Goal: Ask a question

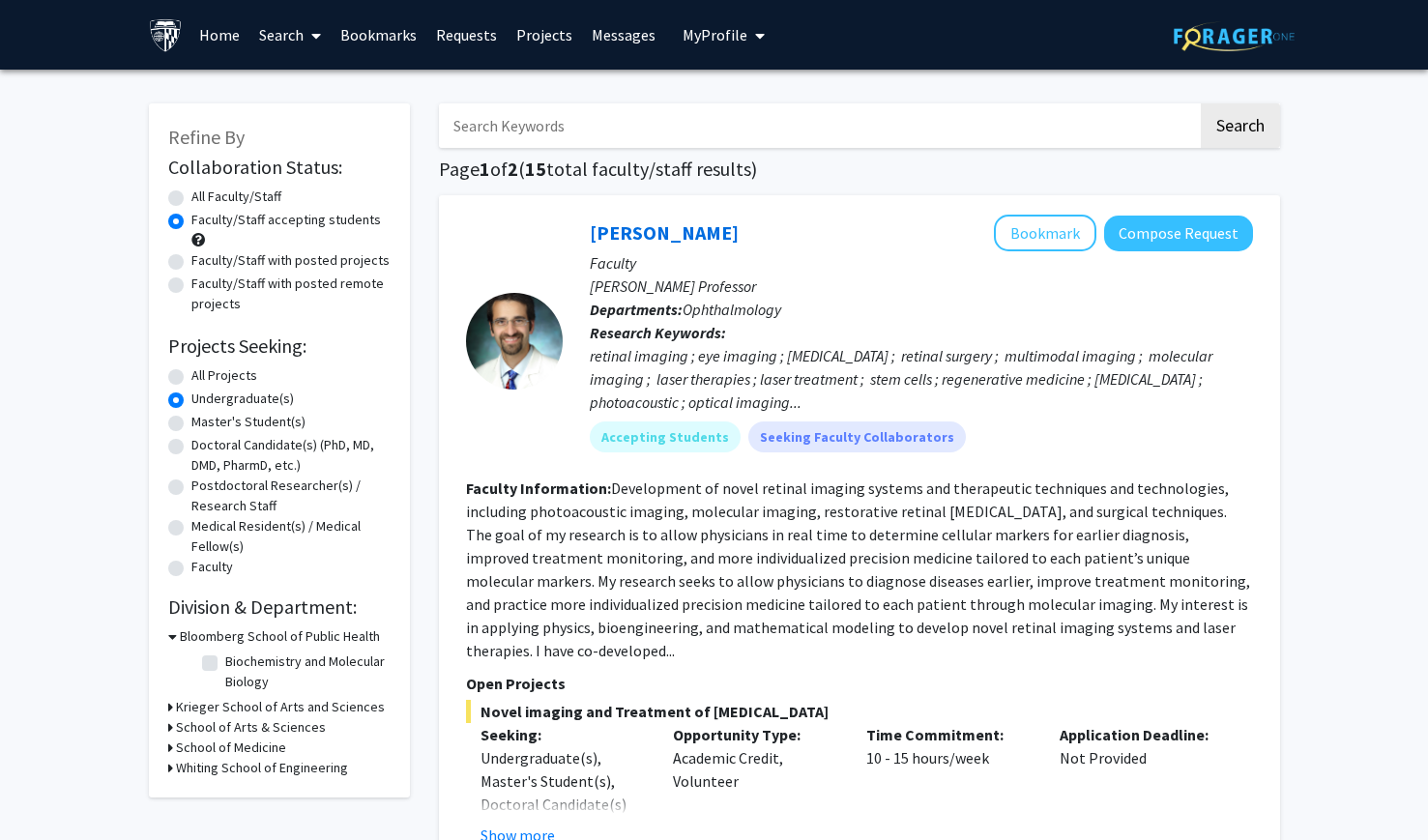
click at [625, 109] on input "Search Keywords" at bounding box center [819, 125] width 759 height 44
type input "epigenetics"
click at [1201, 104] on button "Search" at bounding box center [1241, 125] width 79 height 44
radio input "true"
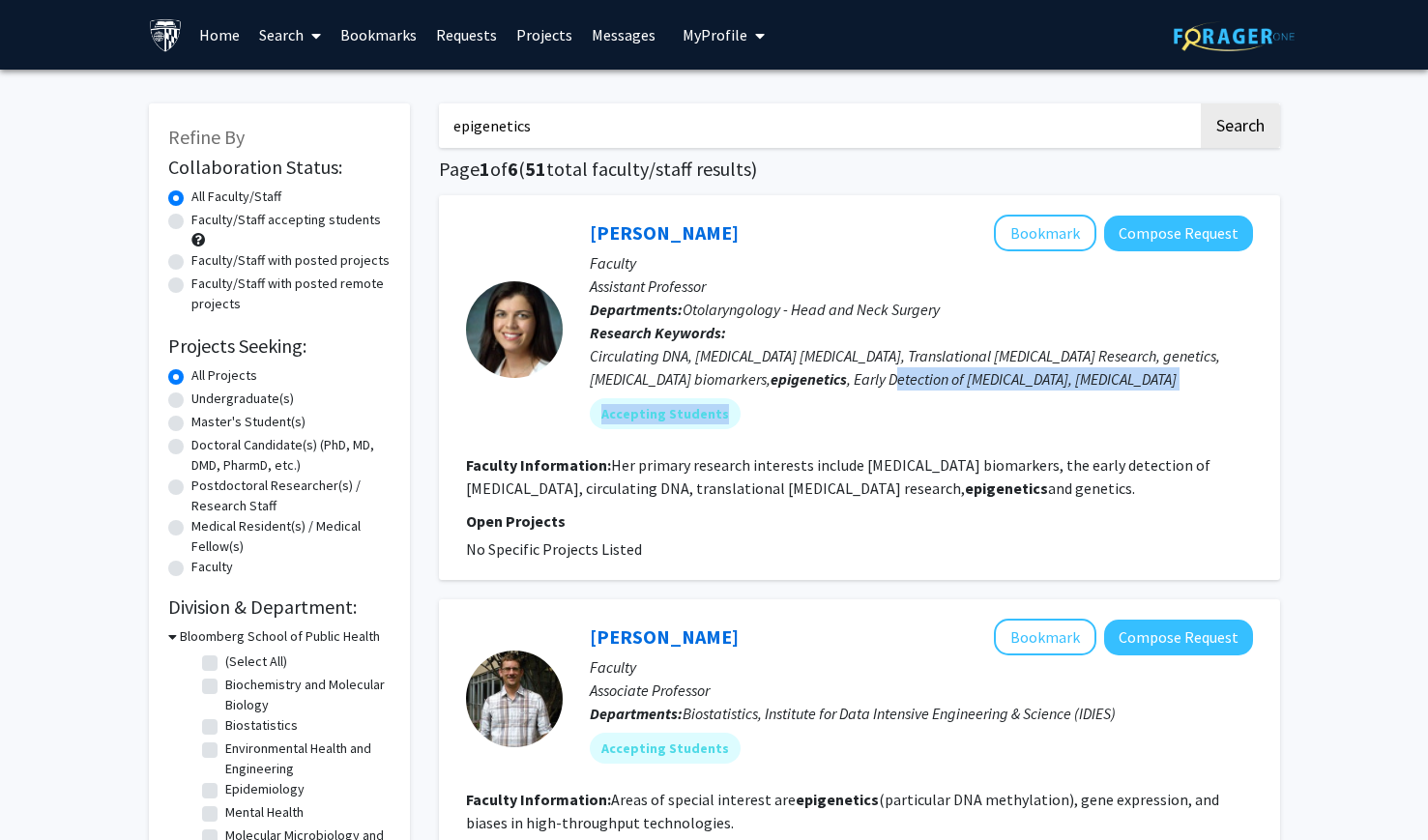
drag, startPoint x: 753, startPoint y: 445, endPoint x: 711, endPoint y: 374, distance: 82.5
click at [712, 374] on fg-search-faculty "[PERSON_NAME] Bookmark Compose Request Faculty Assistant Professor Departments:…" at bounding box center [860, 387] width 787 height 346
click at [711, 374] on div "Circulating DNA, [MEDICAL_DATA] [MEDICAL_DATA], Translational [MEDICAL_DATA] Re…" at bounding box center [921, 367] width 664 height 46
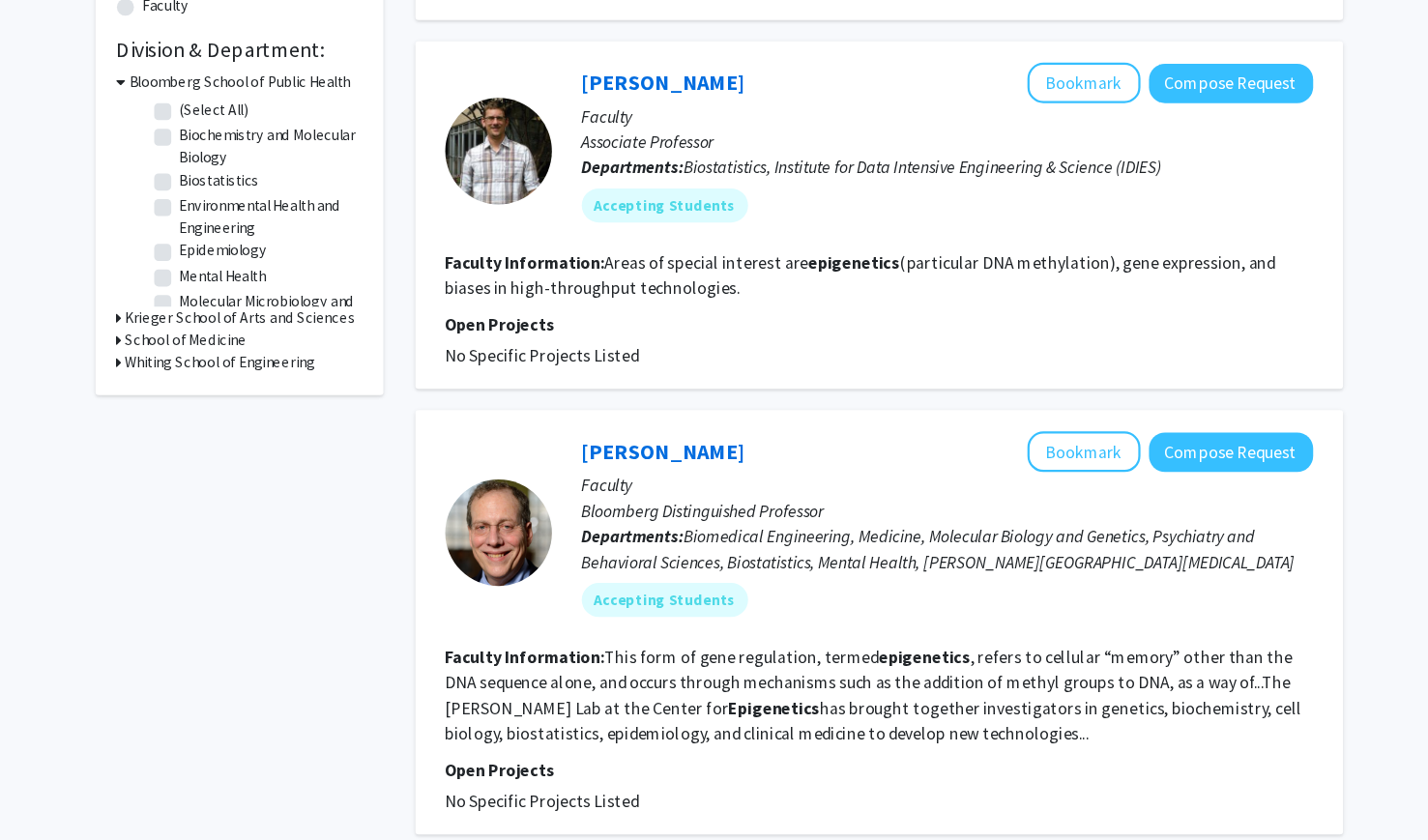
scroll to position [525, 0]
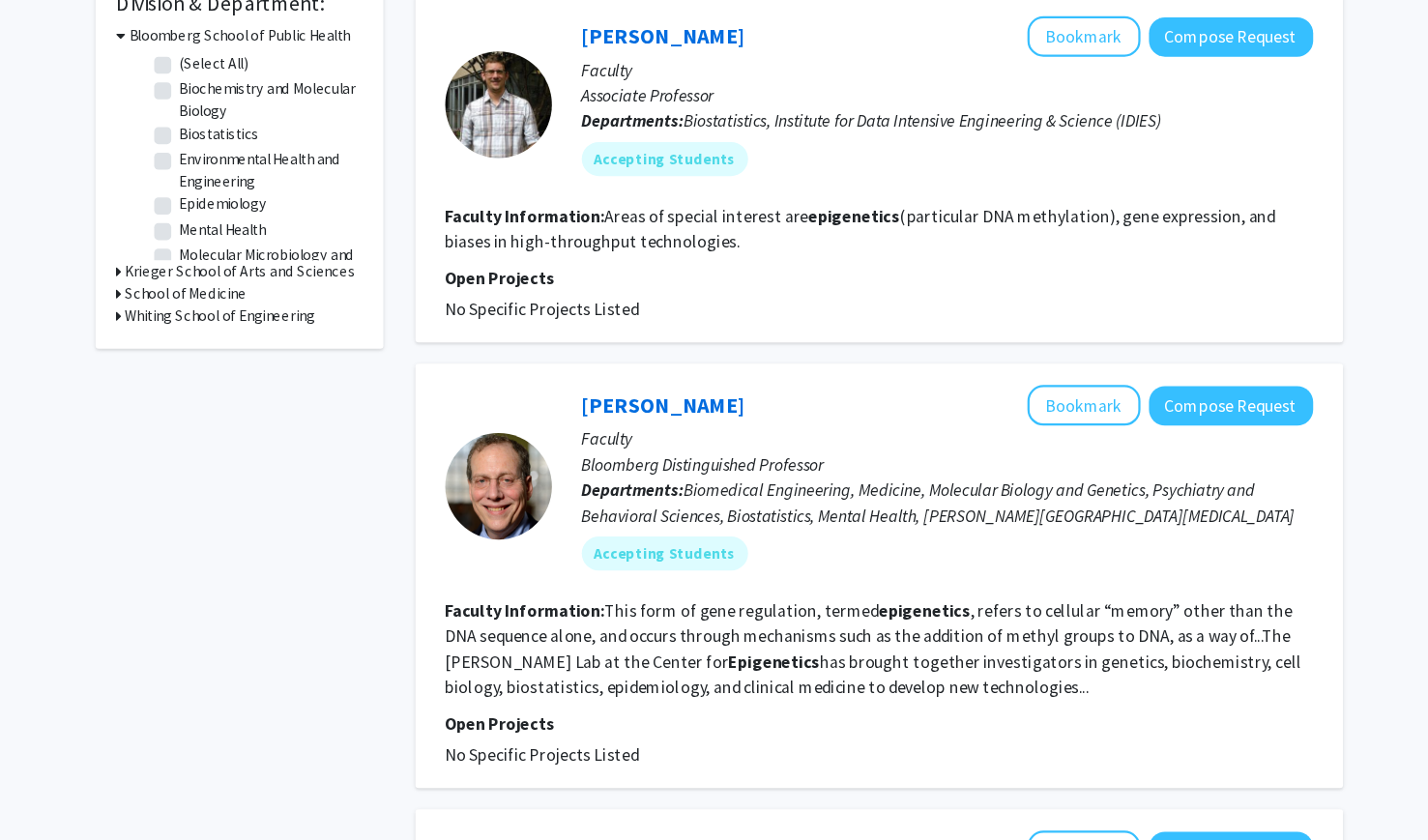
click at [742, 705] on fg-read-more "This form of gene regulation, termed epigenetics , refers to cellular “memory” …" at bounding box center [855, 666] width 777 height 89
drag, startPoint x: 742, startPoint y: 705, endPoint x: 727, endPoint y: 669, distance: 39.0
click at [727, 669] on fg-read-more "This form of gene regulation, termed epigenetics , refers to cellular “memory” …" at bounding box center [855, 666] width 777 height 89
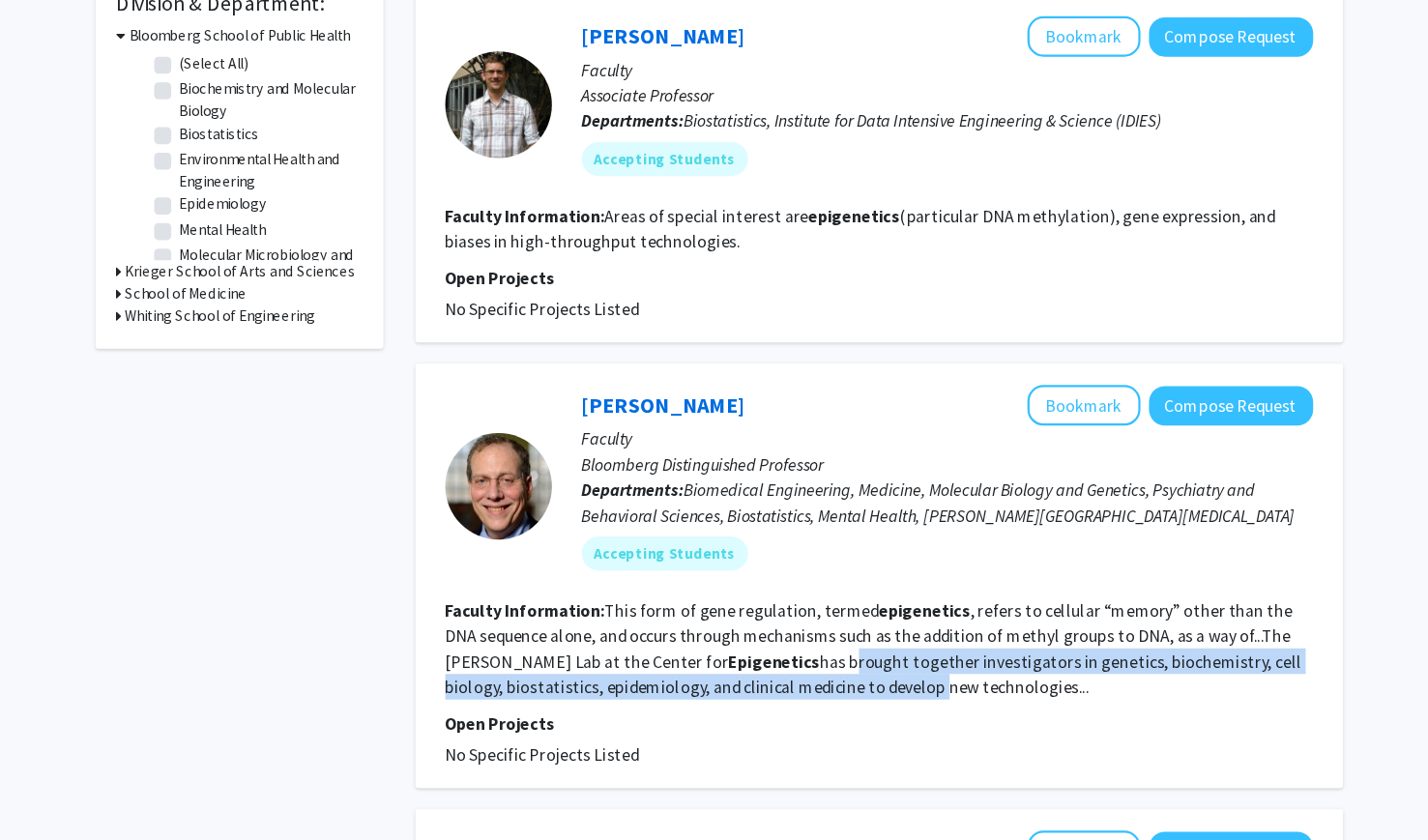
click at [727, 669] on fg-read-more "This form of gene regulation, termed epigenetics , refers to cellular “memory” …" at bounding box center [855, 666] width 777 height 89
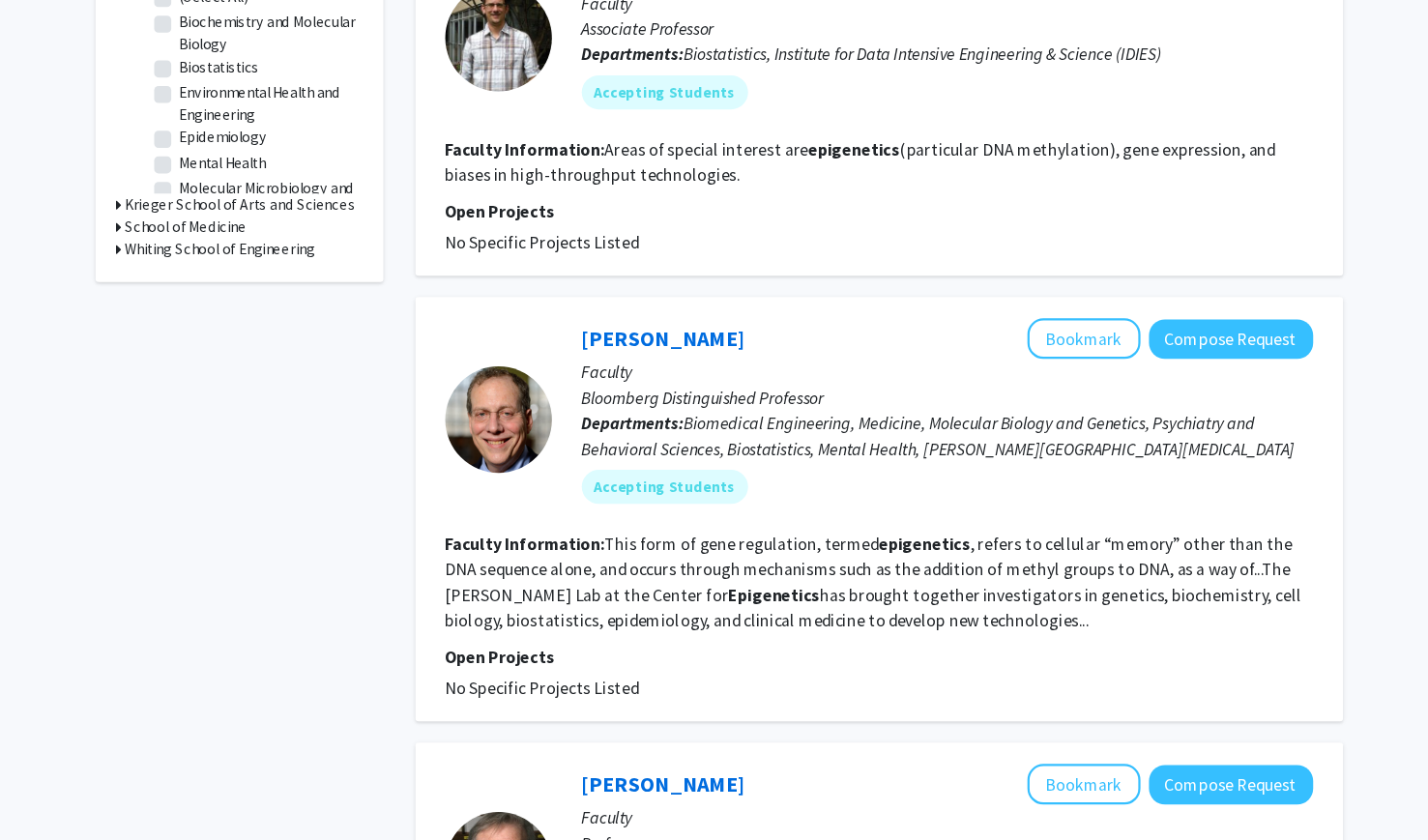
scroll to position [601, 0]
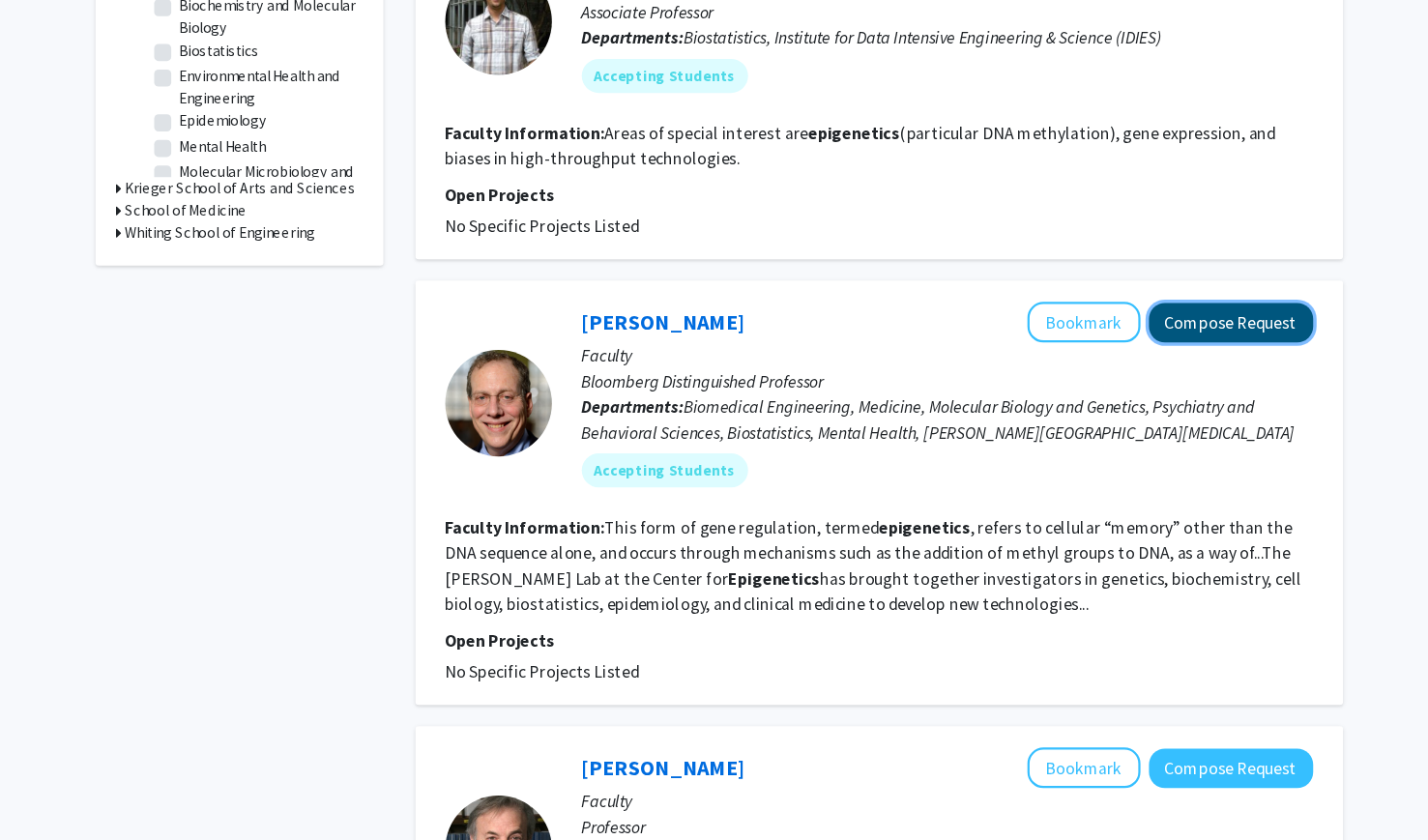
click at [1186, 386] on button "Compose Request" at bounding box center [1178, 371] width 149 height 35
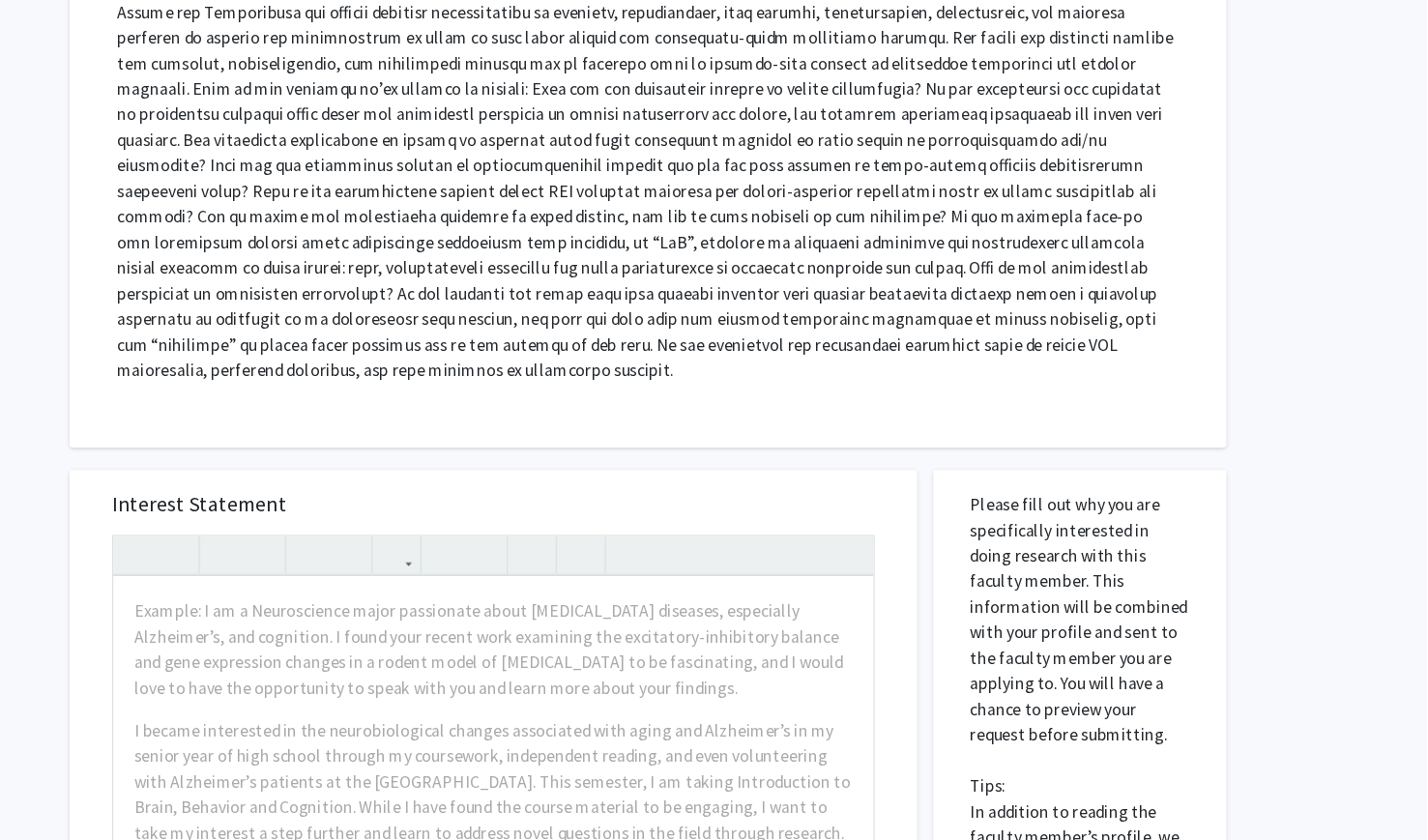
scroll to position [579, 0]
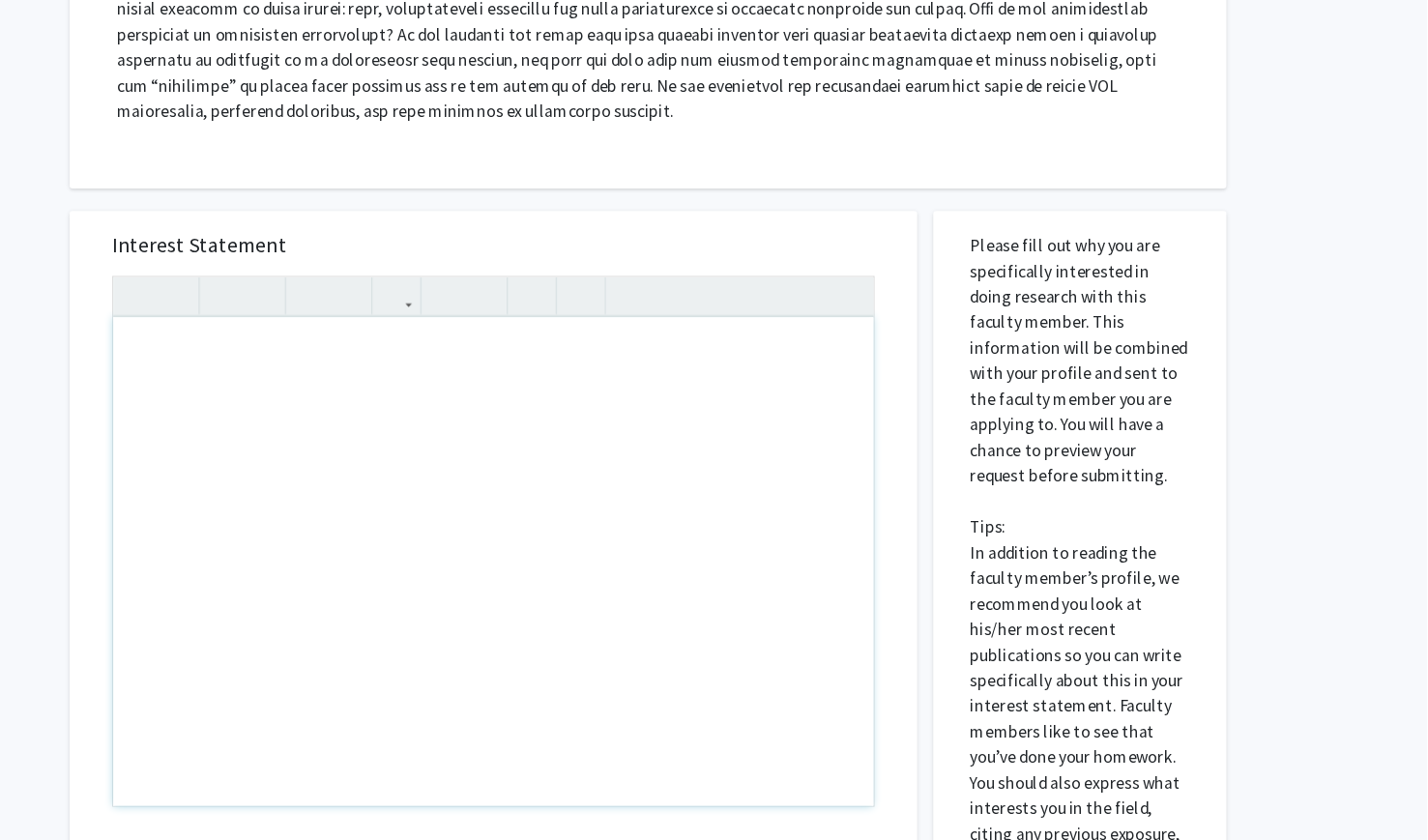
click at [767, 316] on div "Interest Statement Insert link Remove link" at bounding box center [582, 557] width 730 height 576
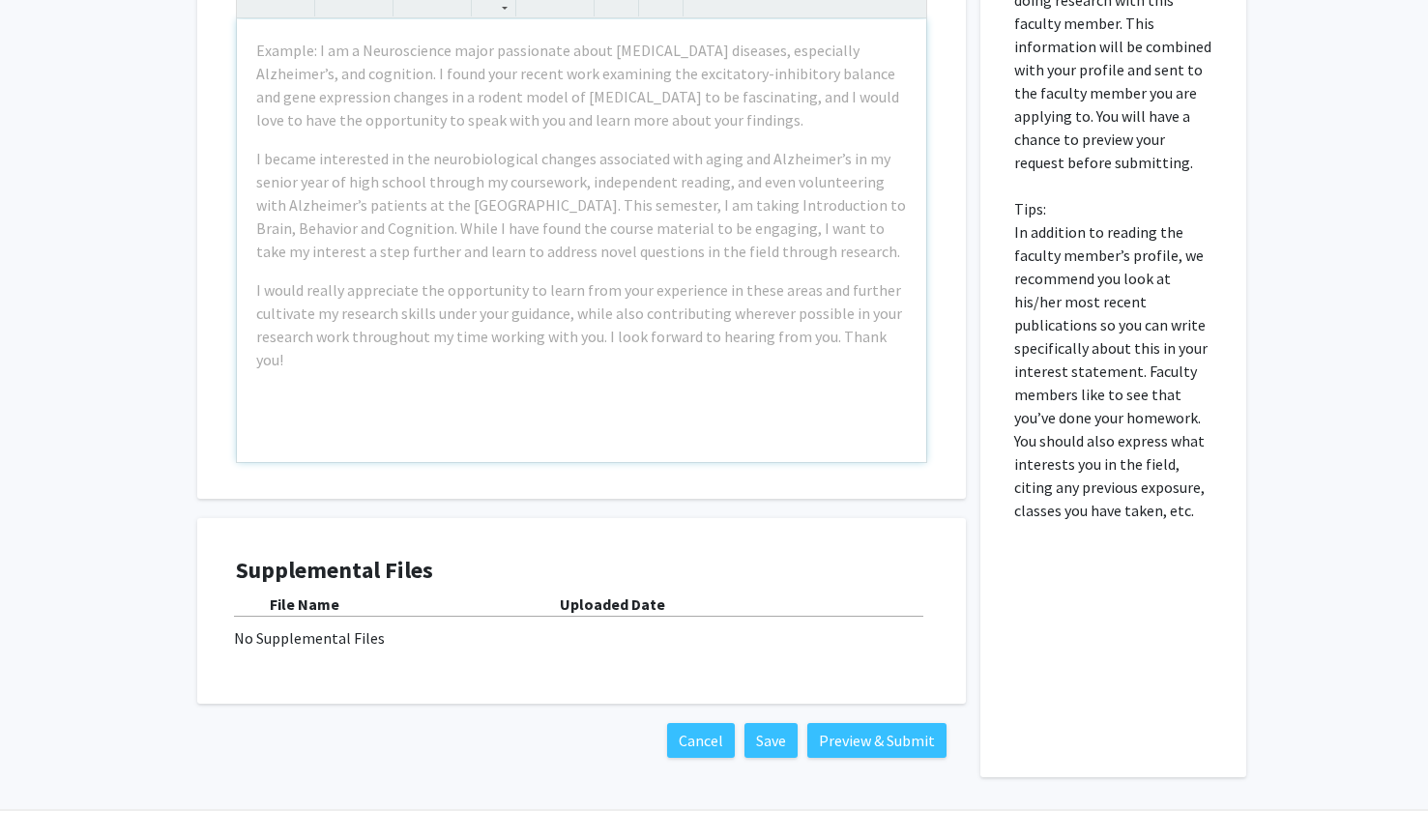
scroll to position [0, 0]
